Goal: Find contact information: Find contact information

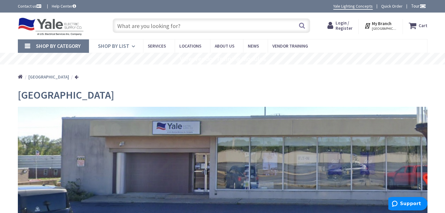
click at [132, 47] on icon at bounding box center [135, 46] width 6 height 13
click at [114, 83] on div "Home Harrisburg" at bounding box center [222, 75] width 438 height 21
click at [133, 45] on icon at bounding box center [135, 46] width 6 height 13
click at [27, 48] on link "Shop By Category" at bounding box center [53, 45] width 71 height 13
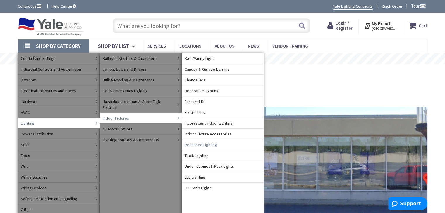
click at [216, 144] on link "Recessed Lighting" at bounding box center [223, 144] width 82 height 11
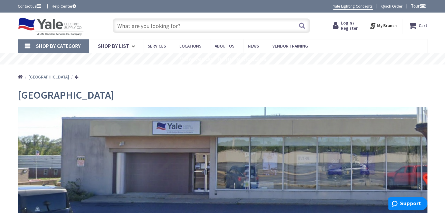
click at [28, 46] on link "Shop By Category" at bounding box center [53, 45] width 71 height 13
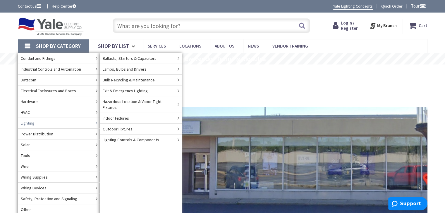
click at [79, 122] on link "Lighting" at bounding box center [59, 123] width 82 height 11
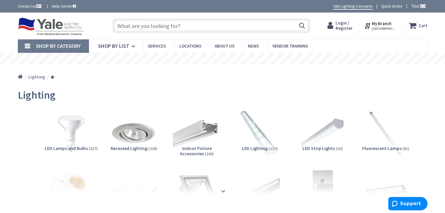
click at [189, 25] on input "text" at bounding box center [211, 25] width 197 height 15
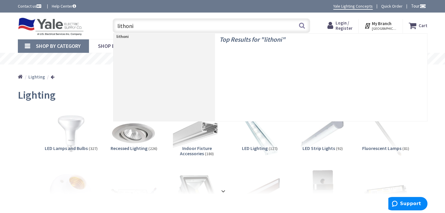
type input "lithonia"
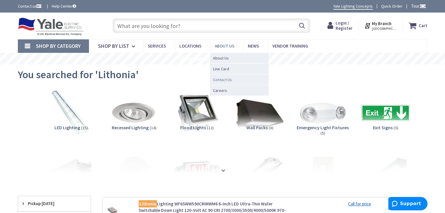
click at [225, 79] on span "Contact Us" at bounding box center [222, 80] width 19 height 6
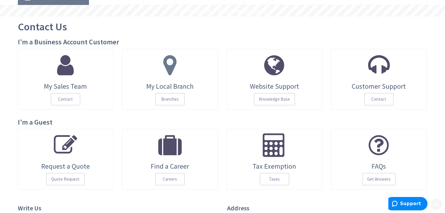
scroll to position [58, 0]
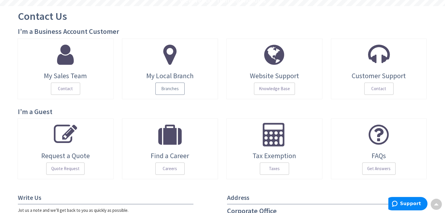
click at [177, 88] on span "Branches" at bounding box center [169, 89] width 29 height 12
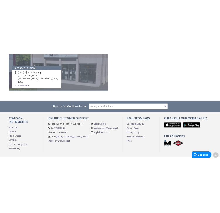
scroll to position [701, 0]
